Goal: Transaction & Acquisition: Purchase product/service

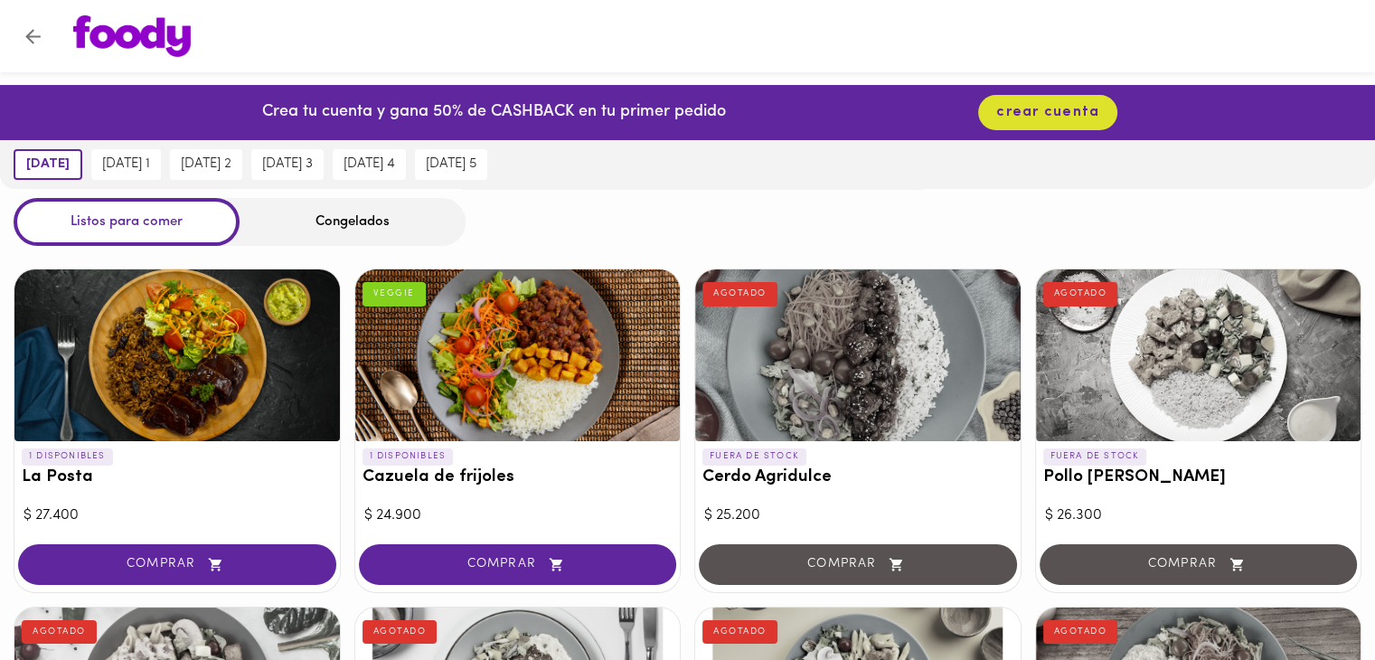
click at [379, 228] on div "Congelados" at bounding box center [353, 222] width 226 height 48
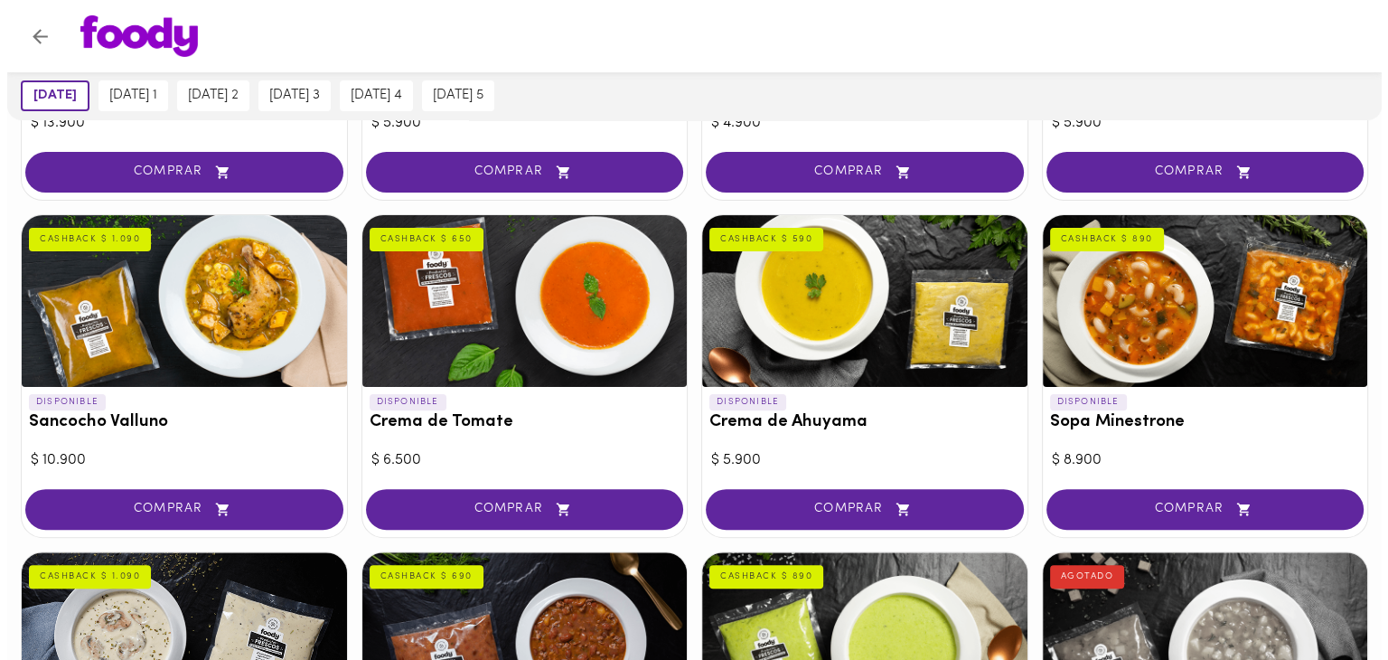
scroll to position [484, 0]
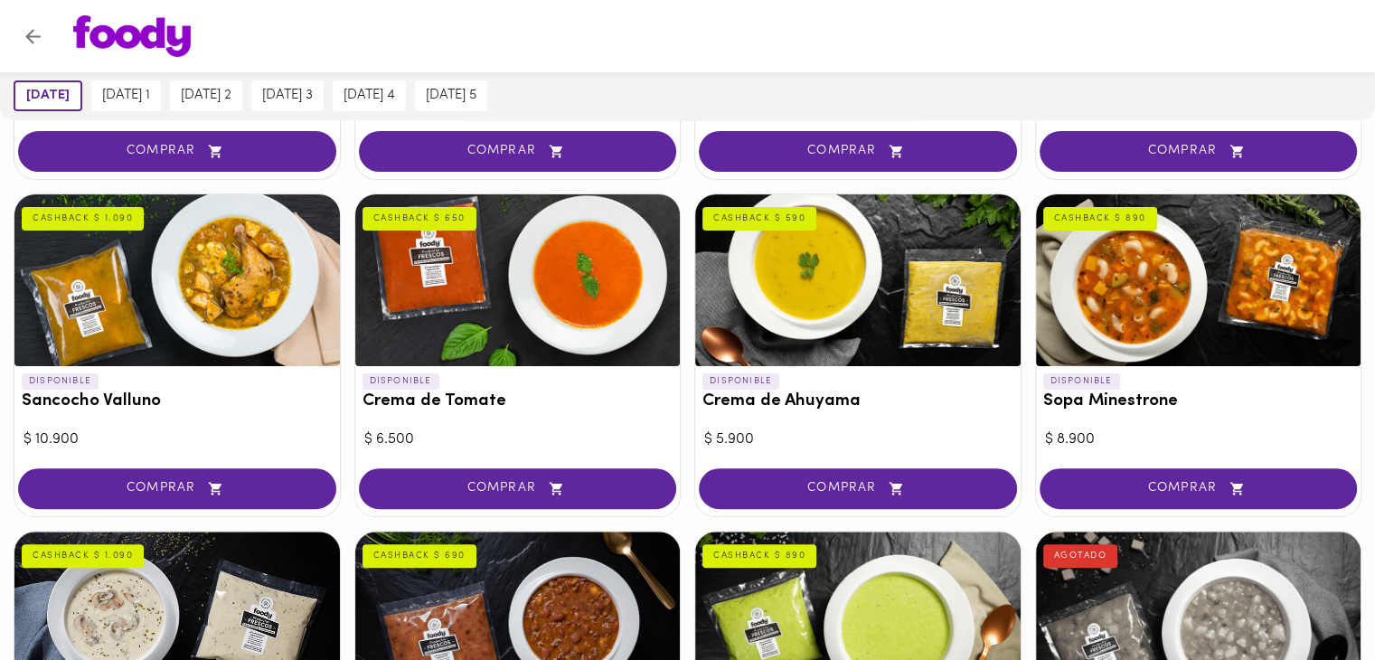
click at [832, 334] on div at bounding box center [857, 280] width 325 height 172
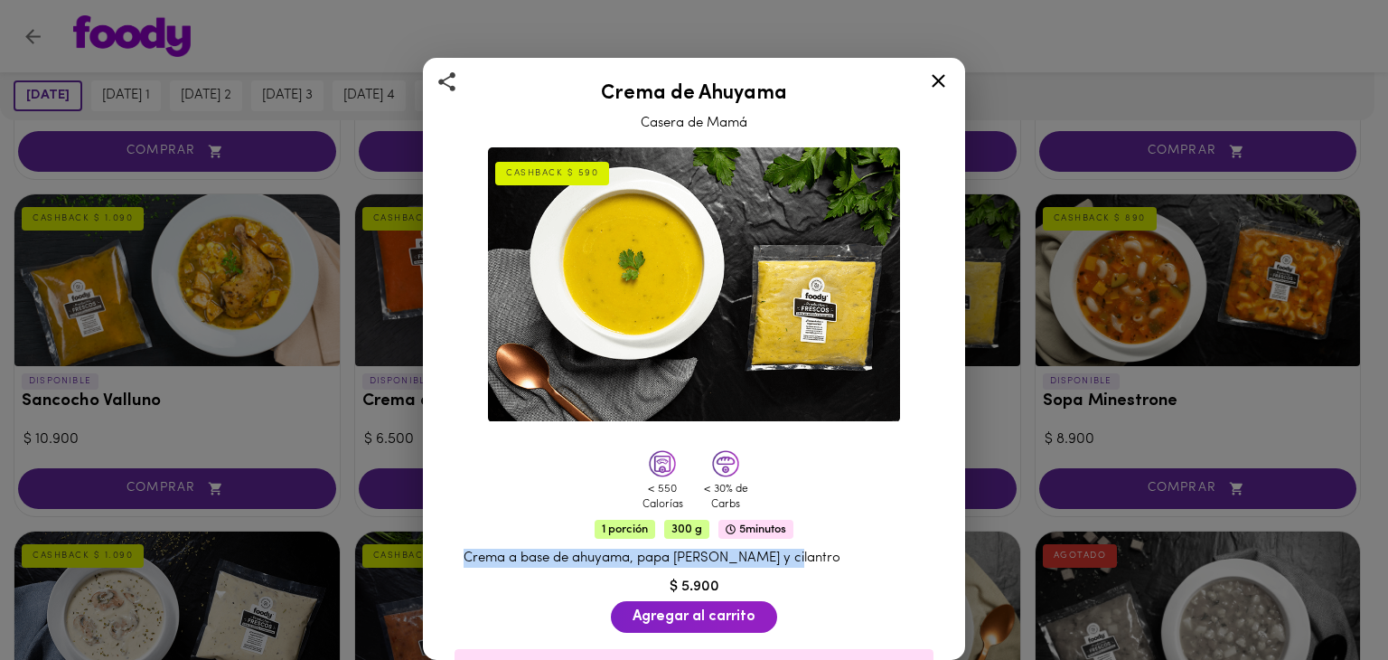
drag, startPoint x: 777, startPoint y: 546, endPoint x: 449, endPoint y: 554, distance: 328.2
click at [449, 554] on div "Crema a base de ahuyama, papa [PERSON_NAME] y cilantro" at bounding box center [694, 558] width 497 height 37
copy span "Crema a base de ahuyama, papa [PERSON_NAME] y cilantro"
